Goal: Find specific page/section: Find specific page/section

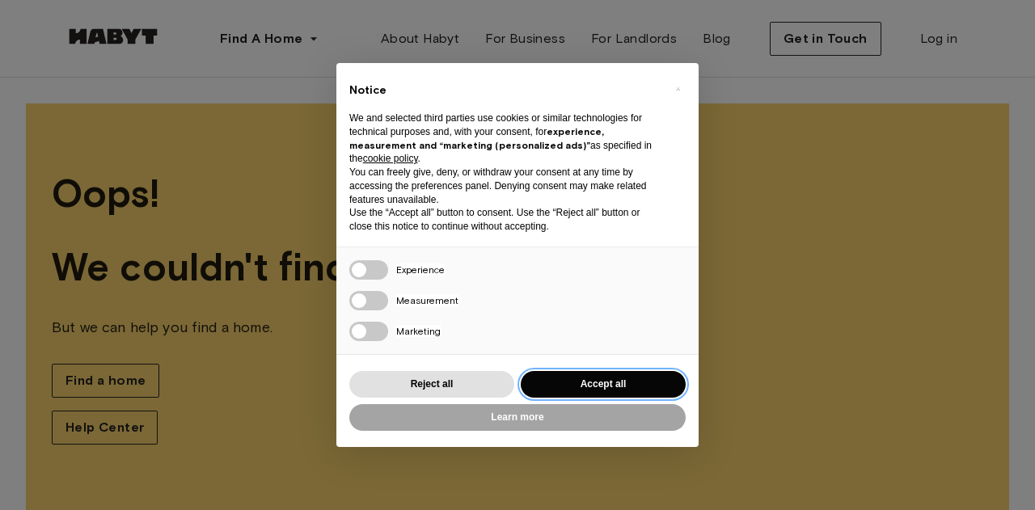
click at [569, 384] on button "Accept all" at bounding box center [603, 384] width 165 height 27
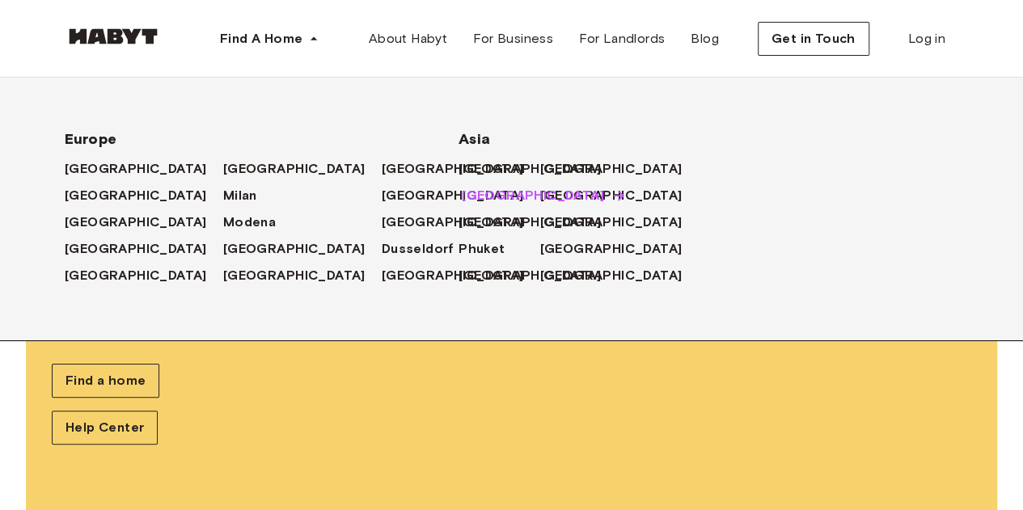
click at [476, 197] on span "[GEOGRAPHIC_DATA]" at bounding box center [533, 195] width 142 height 19
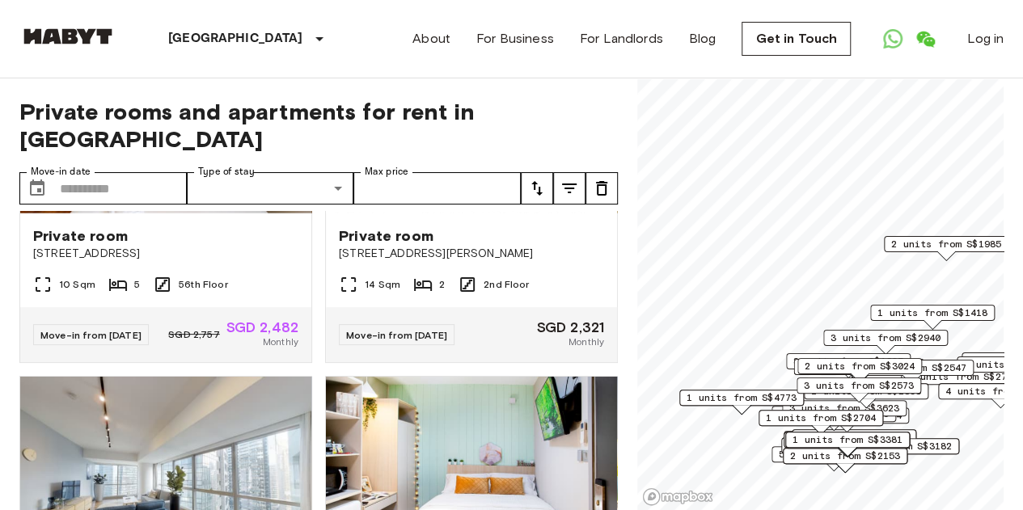
scroll to position [2352, 0]
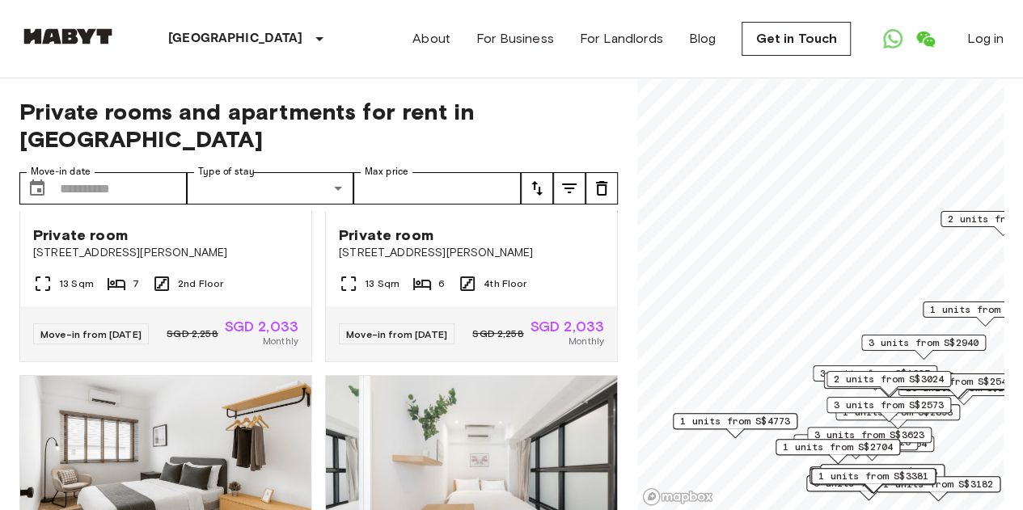
scroll to position [1610, 0]
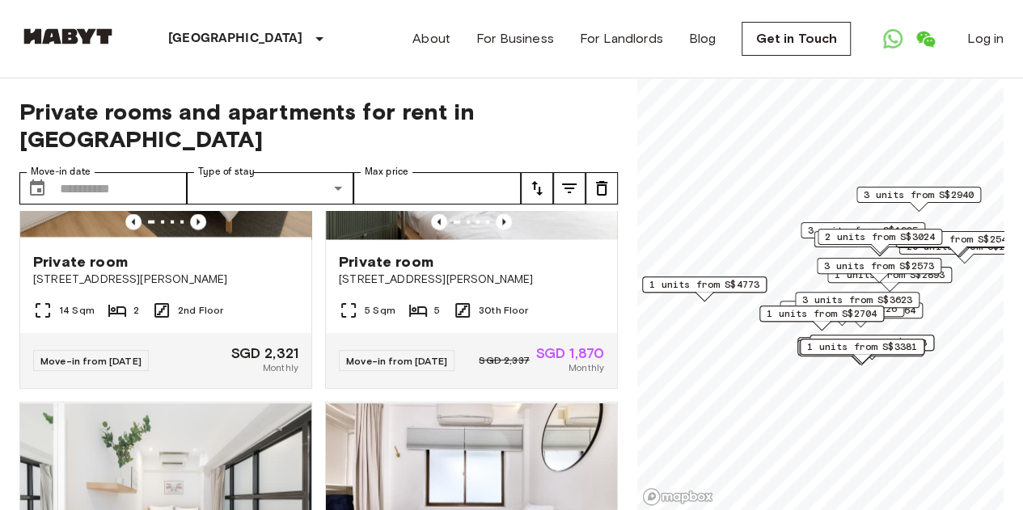
scroll to position [1986, 0]
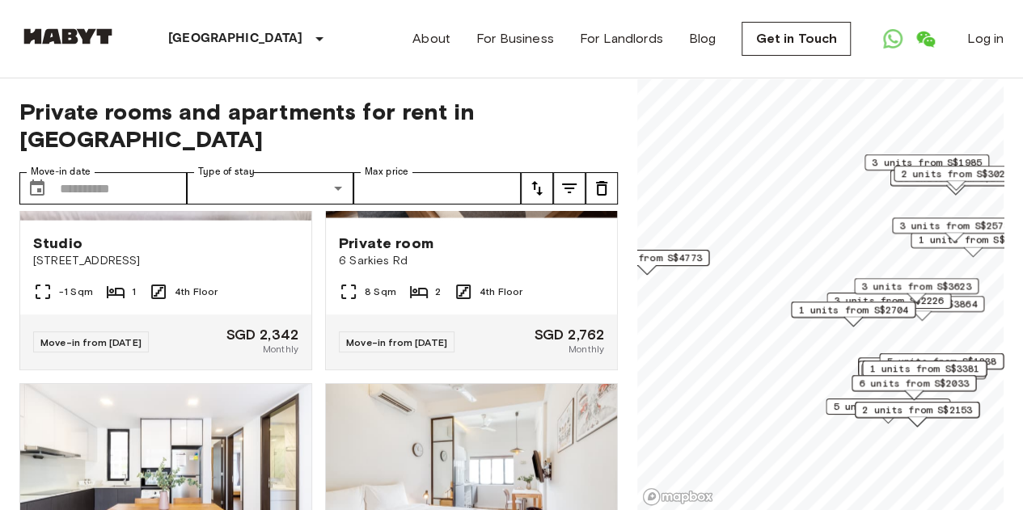
scroll to position [1610, 0]
